Goal: Task Accomplishment & Management: Use online tool/utility

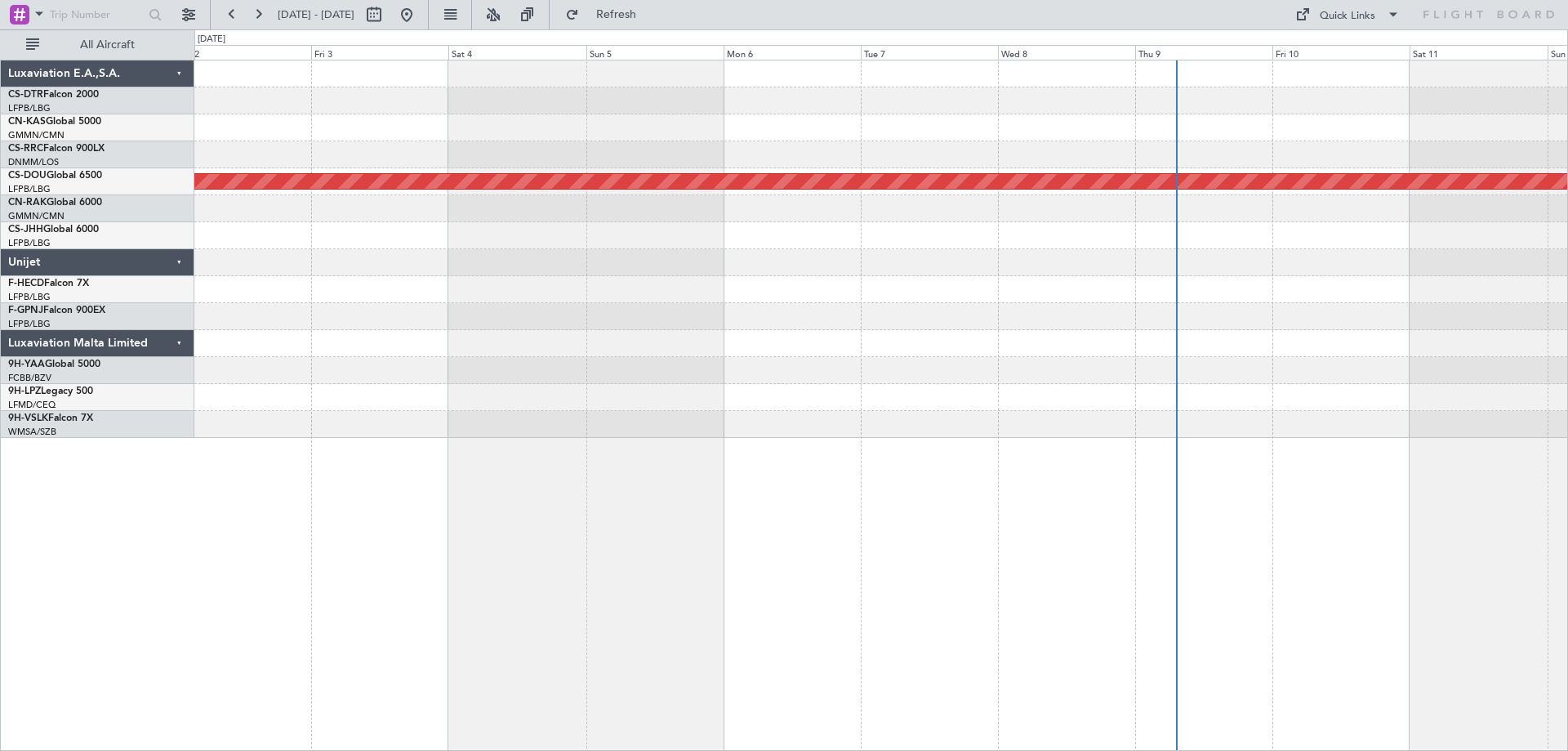
click at [1029, 302] on div at bounding box center [881, 289] width 1373 height 27
